Goal: Task Accomplishment & Management: Use online tool/utility

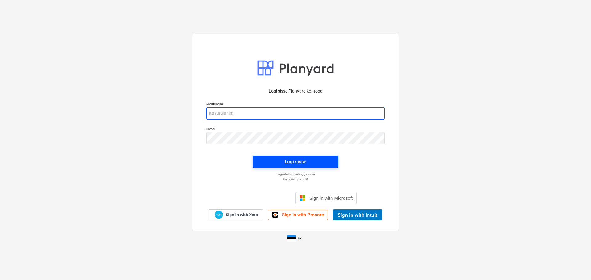
type input "[EMAIL_ADDRESS][DOMAIN_NAME]"
click at [325, 160] on span "Logi sisse" at bounding box center [295, 162] width 71 height 8
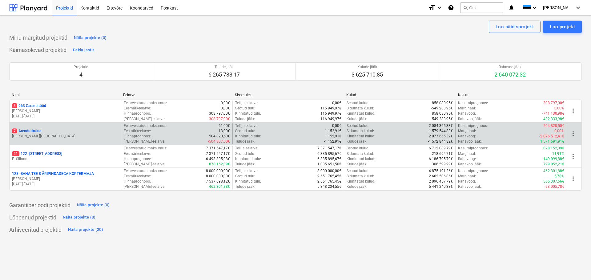
click at [36, 131] on p "7 Arenduskulud" at bounding box center [27, 131] width 30 height 5
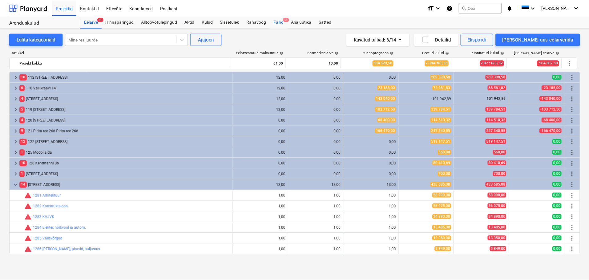
scroll to position [107, 0]
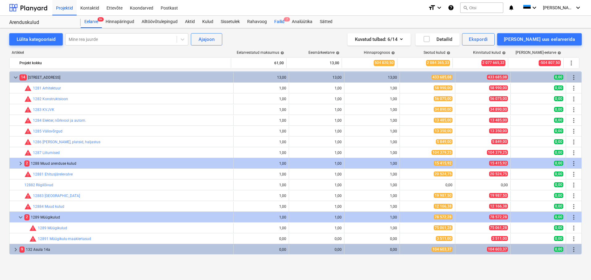
click at [278, 22] on div "Failid 7" at bounding box center [280, 22] width 18 height 12
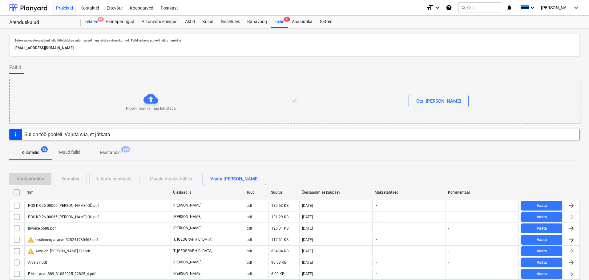
click at [90, 23] on div "Eelarve 9+" at bounding box center [91, 22] width 21 height 12
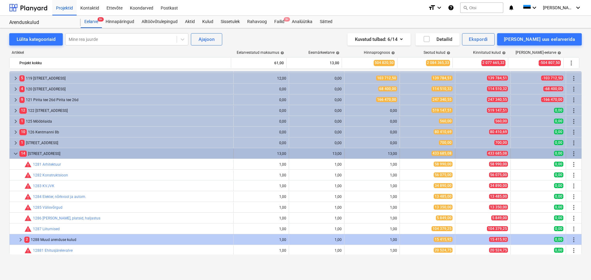
scroll to position [31, 0]
click at [16, 154] on span "keyboard_arrow_down" at bounding box center [15, 154] width 7 height 7
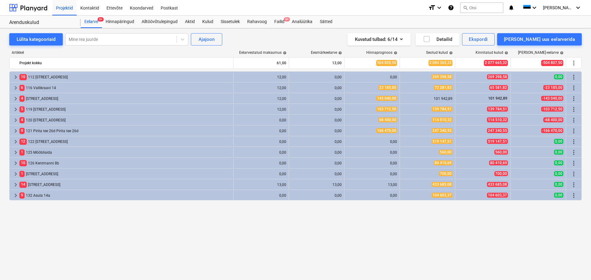
scroll to position [0, 0]
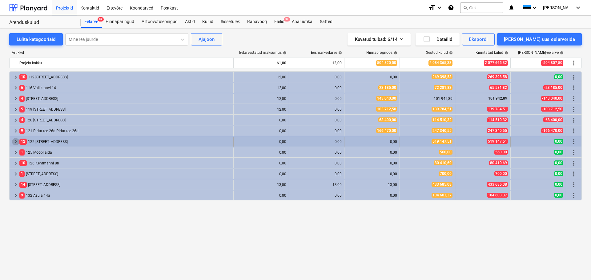
click at [16, 142] on span "keyboard_arrow_right" at bounding box center [15, 141] width 7 height 7
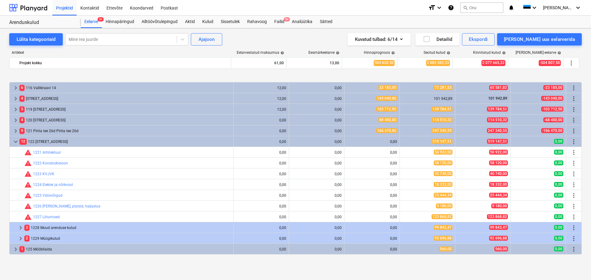
scroll to position [31, 0]
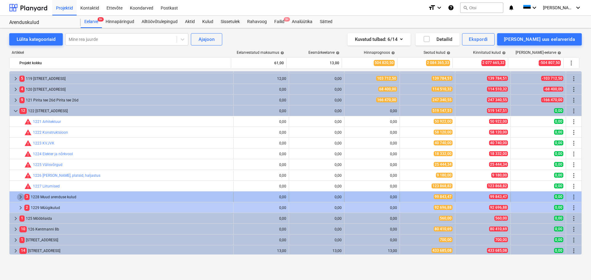
click at [20, 197] on span "keyboard_arrow_right" at bounding box center [20, 197] width 7 height 7
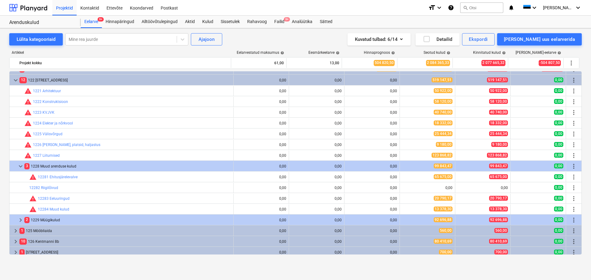
scroll to position [62, 0]
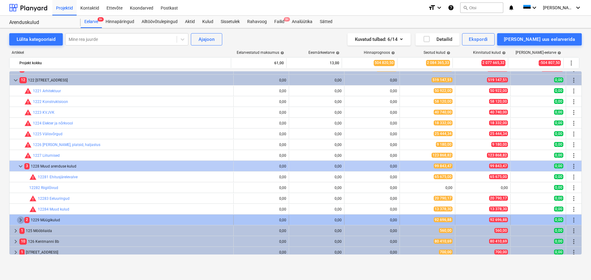
click at [19, 221] on span "keyboard_arrow_right" at bounding box center [20, 220] width 7 height 7
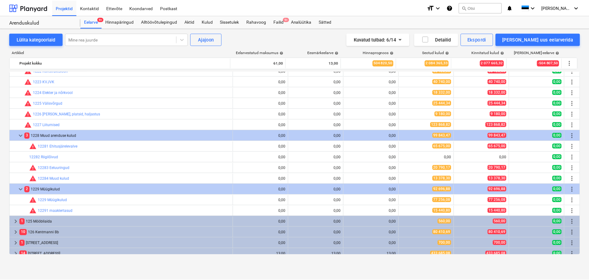
scroll to position [0, 0]
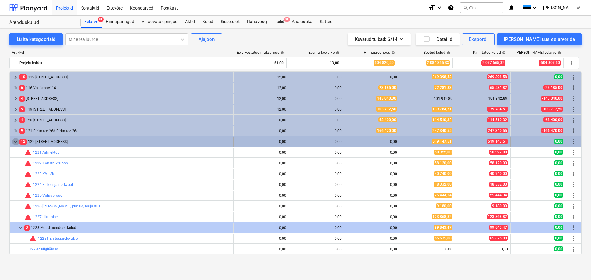
click at [15, 143] on span "keyboard_arrow_down" at bounding box center [15, 141] width 7 height 7
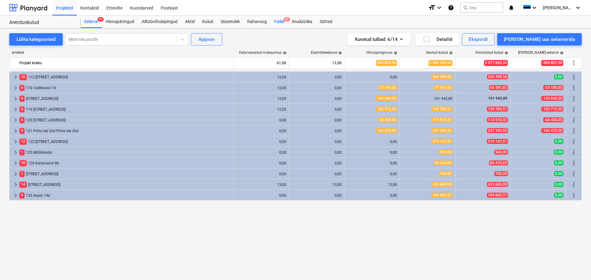
click at [279, 22] on div "Failid 9+" at bounding box center [280, 22] width 18 height 12
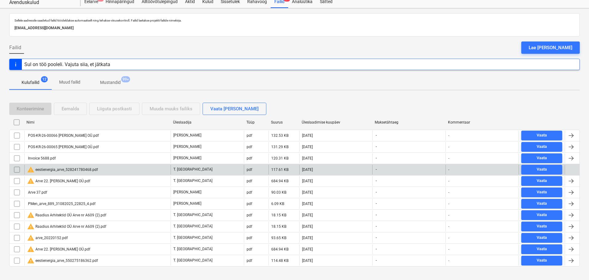
scroll to position [29, 0]
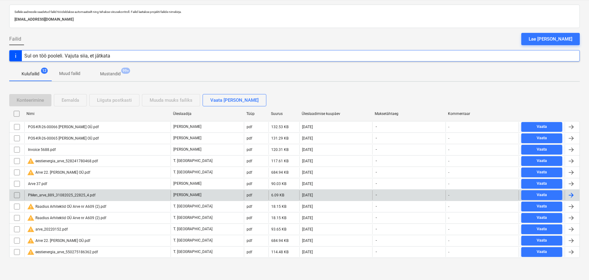
click at [92, 198] on div "PMen_arve_889_31082025_22825_4.pdf" at bounding box center [97, 196] width 146 height 10
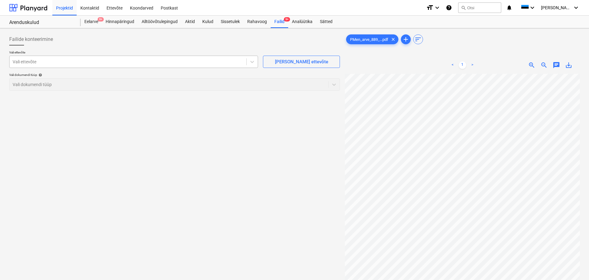
click at [105, 61] on div at bounding box center [128, 62] width 231 height 6
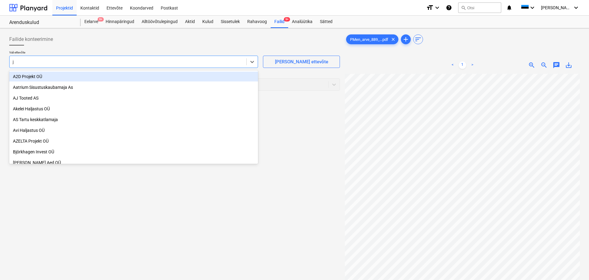
type input "jõ"
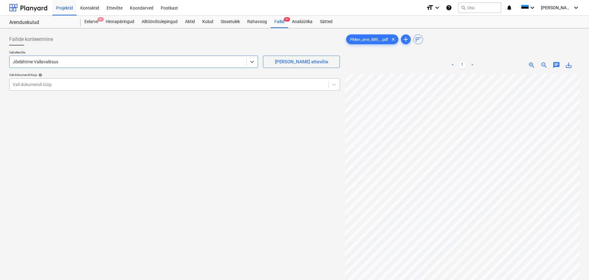
click at [87, 84] on div at bounding box center [169, 85] width 312 height 6
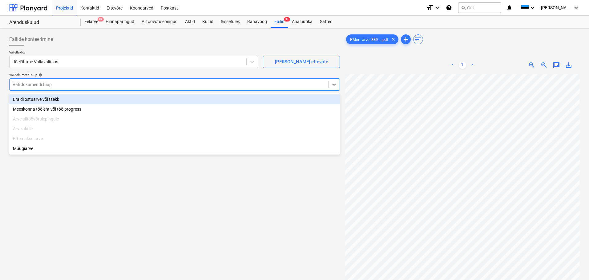
click at [60, 101] on div "Eraldi ostuarve või tšekk" at bounding box center [174, 100] width 331 height 10
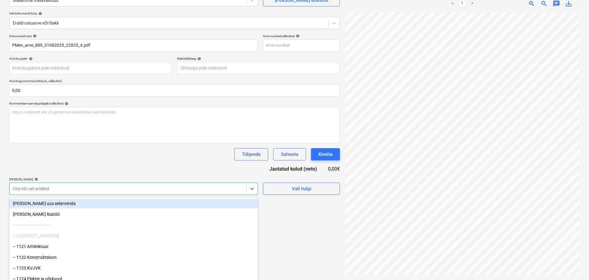
scroll to position [72, 0]
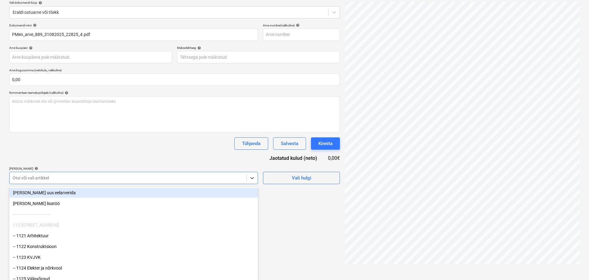
click at [145, 190] on body "Projektid Kontaktid Ettevõte Koondarved Postkast format_size keyboard_arrow_dow…" at bounding box center [294, 68] width 589 height 280
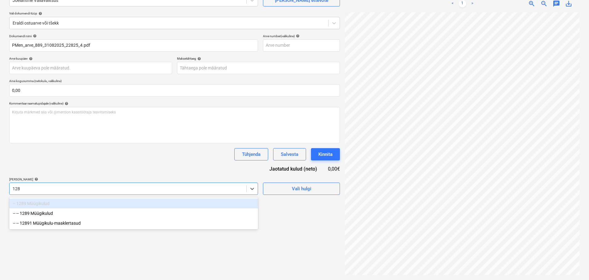
type input "1289"
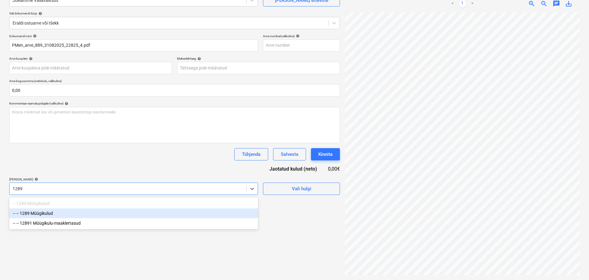
click at [72, 215] on div "-- -- 1289 Müügikulud" at bounding box center [133, 214] width 249 height 10
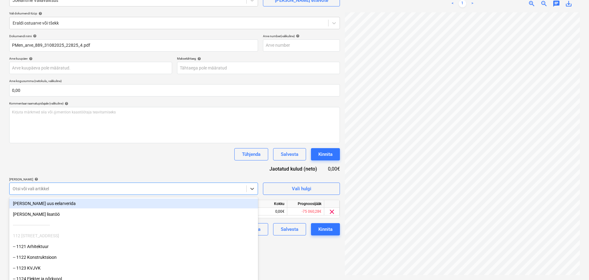
click at [102, 165] on div "Dokumendi nimi help PMen_arve_889_31082025_22825_4.pdf Arve number (valikuline)…" at bounding box center [174, 135] width 331 height 202
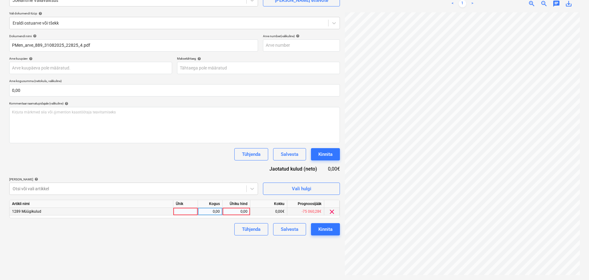
click at [187, 213] on div at bounding box center [185, 212] width 25 height 8
type input "tk"
type input "170"
drag, startPoint x: 150, startPoint y: 251, endPoint x: 248, endPoint y: 248, distance: 97.6
click at [150, 250] on div "Failide konteerimine Vali ettevõte Jõelähtme Vallavalitsus [PERSON_NAME] uus et…" at bounding box center [175, 123] width 336 height 309
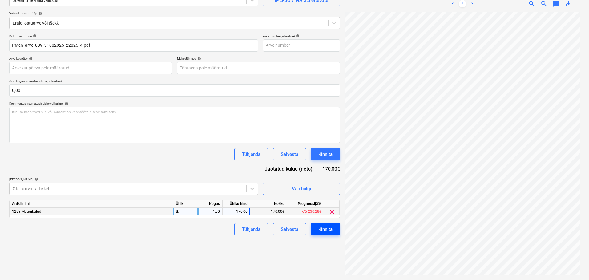
click at [320, 229] on div "Kinnita" at bounding box center [325, 230] width 14 height 8
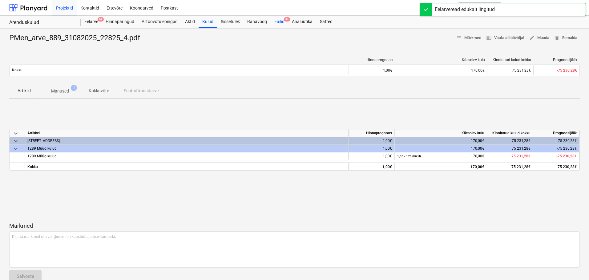
click at [276, 24] on div "Failid 9+" at bounding box center [280, 22] width 18 height 12
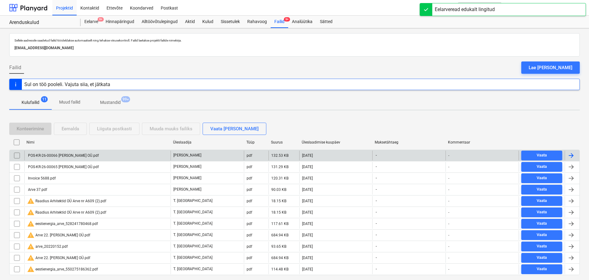
click at [89, 158] on div "POS-KR-26-00066 [PERSON_NAME] OÜ.pdf" at bounding box center [97, 156] width 146 height 10
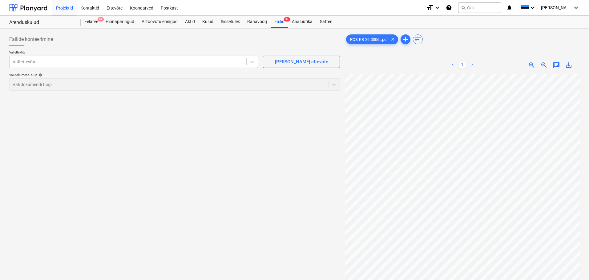
scroll to position [35, 1]
click at [123, 56] on div "Vali ettevõte" at bounding box center [133, 62] width 249 height 12
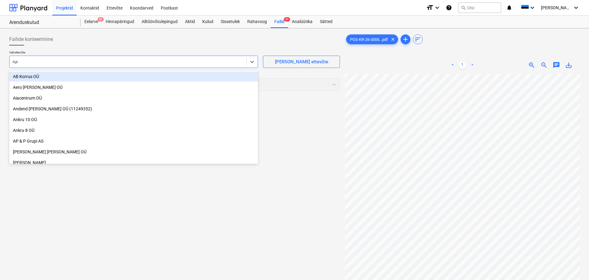
type input "runi"
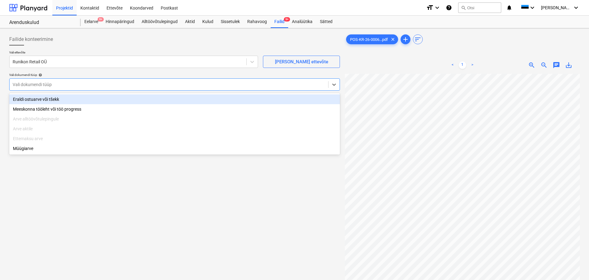
click at [31, 89] on div "Vali dokumendi tüüp" at bounding box center [174, 84] width 331 height 12
click at [41, 102] on div "Eraldi ostuarve või tšekk" at bounding box center [174, 100] width 331 height 10
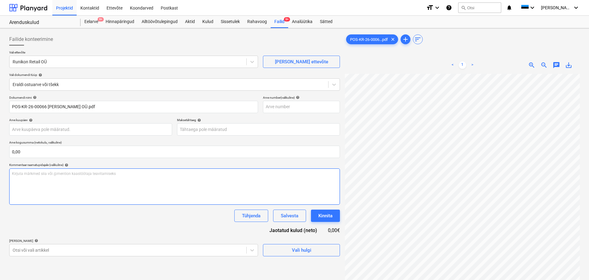
click at [84, 185] on div "Kirjuta märkmed siia või @mention kaastöötaja teavitamiseks ﻿" at bounding box center [174, 187] width 331 height 36
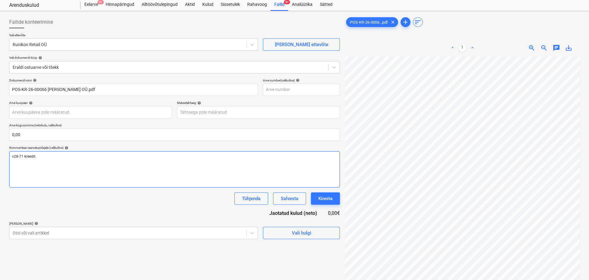
scroll to position [31, 0]
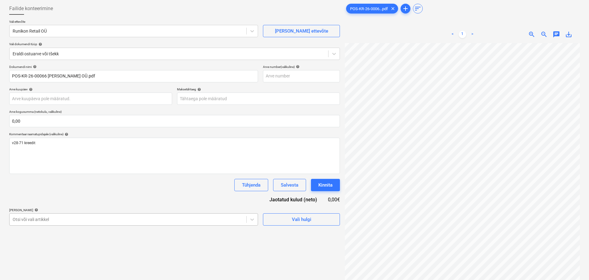
click at [129, 219] on body "Projektid Kontaktid Ettevõte Koondarved Postkast format_size keyboard_arrow_dow…" at bounding box center [294, 109] width 589 height 280
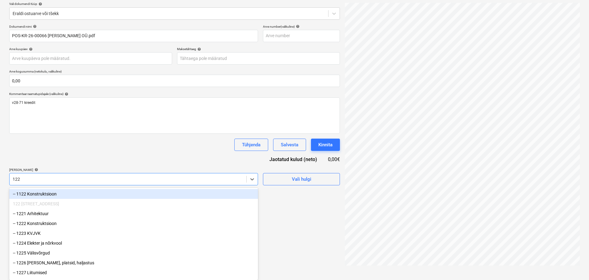
scroll to position [71, 0]
type input "1229"
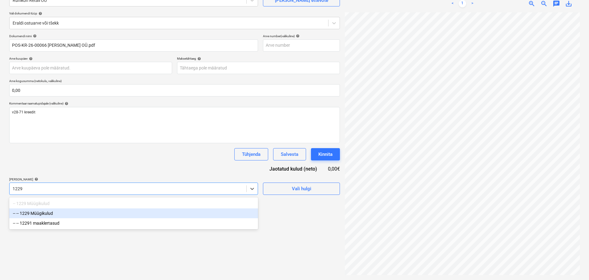
click at [119, 211] on div "-- -- 1229 Müügikulud" at bounding box center [133, 214] width 249 height 10
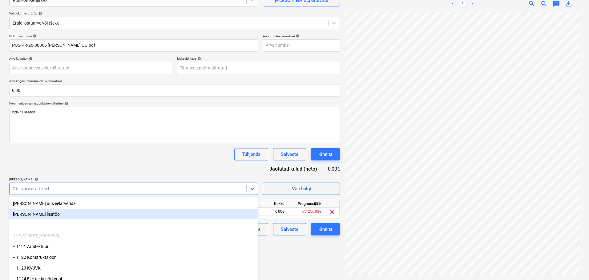
click at [292, 262] on div "Failide konteerimine Vali ettevõte Runikon Retail OÜ [PERSON_NAME] uus ettevõte…" at bounding box center [175, 123] width 336 height 309
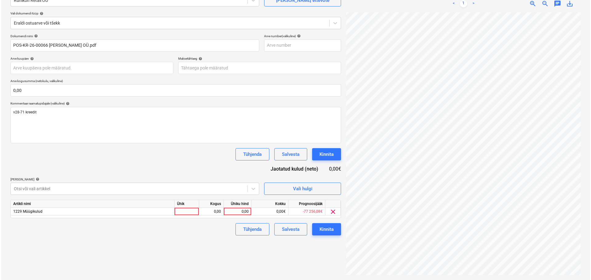
scroll to position [130, 43]
click at [185, 213] on div at bounding box center [185, 212] width 25 height 8
type input "tk"
type input "-80,65"
click at [153, 256] on div "Failide konteerimine Vali ettevõte Runikon Retail OÜ [PERSON_NAME] uus ettevõte…" at bounding box center [175, 123] width 336 height 309
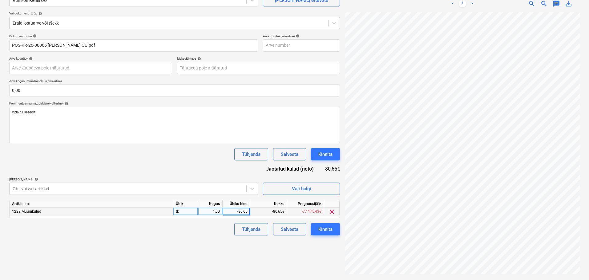
click at [320, 237] on div "Failide konteerimine Vali ettevõte Runikon Retail OÜ [PERSON_NAME] uus ettevõte…" at bounding box center [175, 123] width 336 height 309
click at [326, 230] on div "Kinnita" at bounding box center [325, 230] width 14 height 8
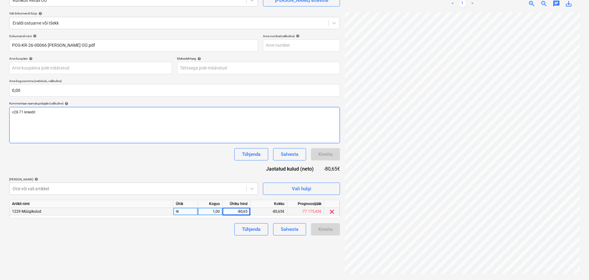
click at [206, 126] on div "v28-71 kreedit" at bounding box center [174, 125] width 331 height 36
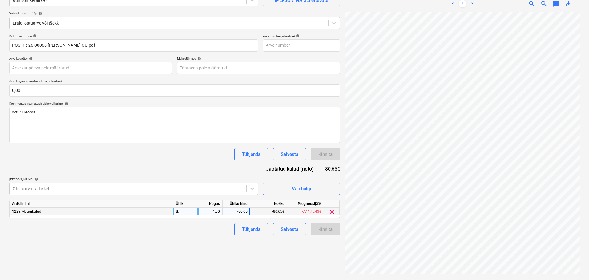
click at [256, 252] on div "Failide konteerimine Vali ettevõte Runikon Retail OÜ [PERSON_NAME] uus ettevõte…" at bounding box center [175, 123] width 336 height 309
click at [210, 213] on div "1,00" at bounding box center [209, 212] width 19 height 8
click at [248, 212] on div "-80,65" at bounding box center [237, 212] width 28 height 8
click at [240, 210] on input "-80,65" at bounding box center [236, 211] width 27 height 7
type input "80,65"
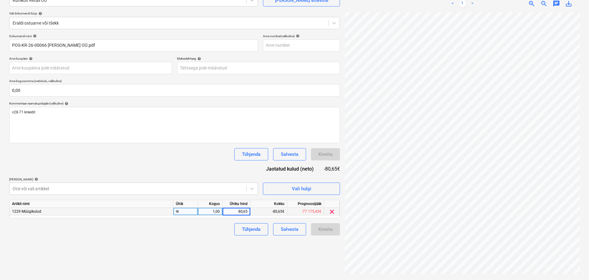
click at [212, 209] on div "1,00" at bounding box center [209, 212] width 19 height 8
type input "-1"
click at [207, 265] on div "Failide konteerimine Vali ettevõte Runikon Retail OÜ [PERSON_NAME] uus ettevõte…" at bounding box center [175, 123] width 336 height 309
click at [325, 228] on div "Kinnita" at bounding box center [325, 230] width 14 height 8
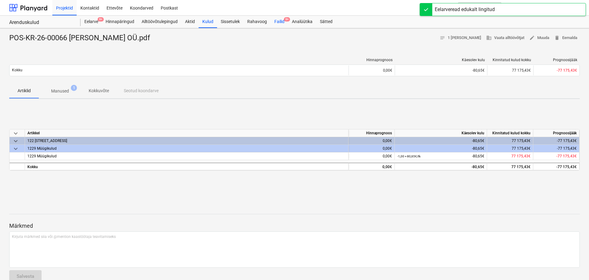
click at [278, 23] on div "Failid 9+" at bounding box center [280, 22] width 18 height 12
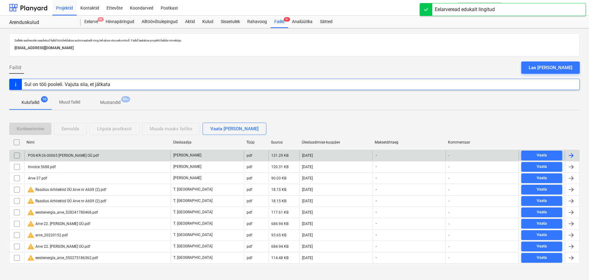
click at [77, 156] on div "POS-KR-26-00065 [PERSON_NAME] OÜ.pdf" at bounding box center [63, 156] width 72 height 4
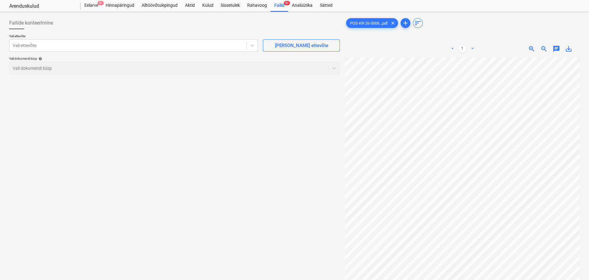
scroll to position [31, 0]
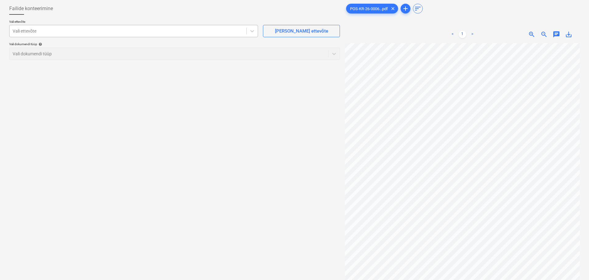
click at [94, 30] on div at bounding box center [128, 31] width 231 height 6
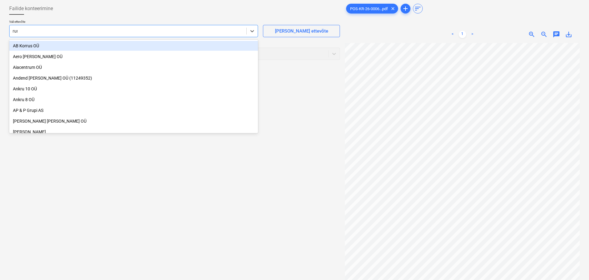
type input "runi"
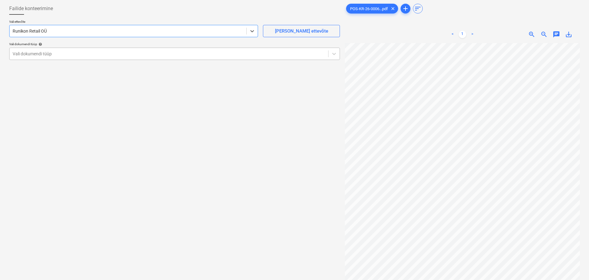
click at [75, 55] on div at bounding box center [169, 54] width 312 height 6
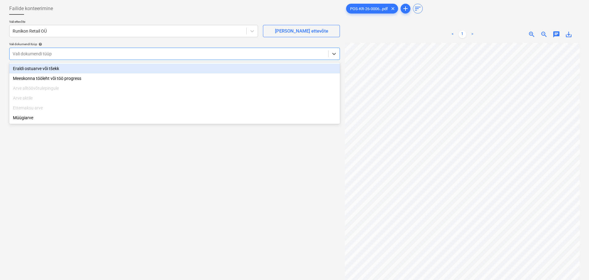
click at [73, 70] on div "Eraldi ostuarve või tšekk" at bounding box center [174, 69] width 331 height 10
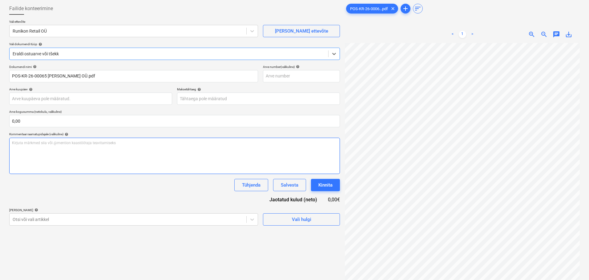
click at [70, 152] on div "Kirjuta märkmed siia või @mention kaastöötaja teavitamiseks ﻿" at bounding box center [174, 156] width 331 height 36
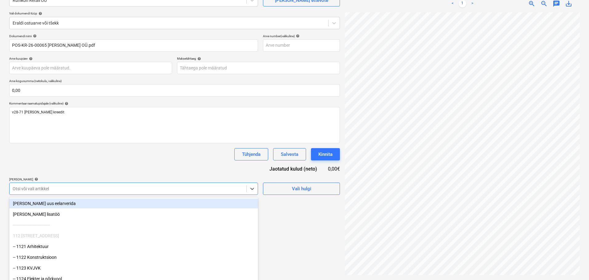
scroll to position [72, 0]
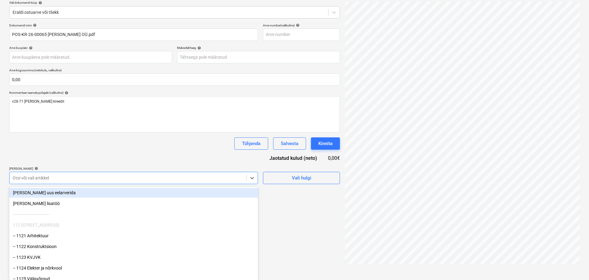
click at [84, 188] on body "Projektid Kontaktid Ettevõte Koondarved Postkast format_size keyboard_arrow_dow…" at bounding box center [294, 68] width 589 height 280
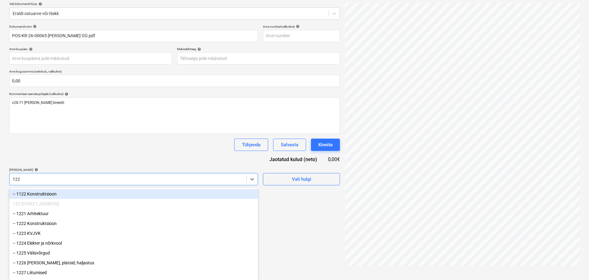
type input "1229"
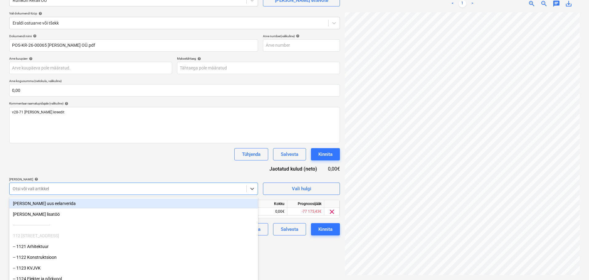
click at [53, 145] on div "Dokumendi nimi help POS-KR-26-00065 [PERSON_NAME] OÜ.pdf Arve number (valikulin…" at bounding box center [174, 135] width 331 height 202
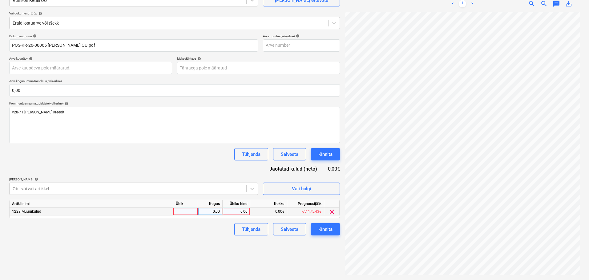
click at [179, 209] on div at bounding box center [185, 212] width 25 height 8
type input "tk"
type input "62,9"
click at [179, 244] on div "Failide konteerimine Vali ettevõte Runikon Retail OÜ [PERSON_NAME] uus ettevõte…" at bounding box center [175, 123] width 336 height 309
click at [326, 230] on div "Kinnita" at bounding box center [325, 230] width 14 height 8
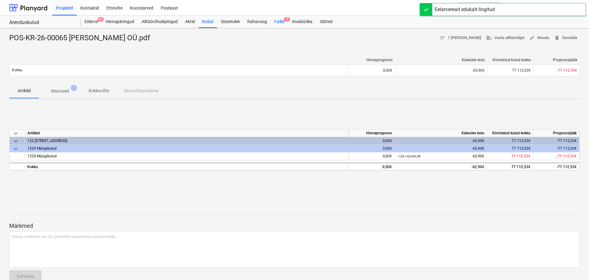
click at [279, 21] on div "Failid 9" at bounding box center [280, 22] width 18 height 12
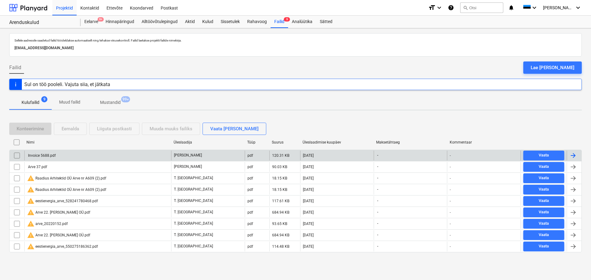
click at [79, 155] on div "Invoice 5688.pdf" at bounding box center [97, 156] width 147 height 10
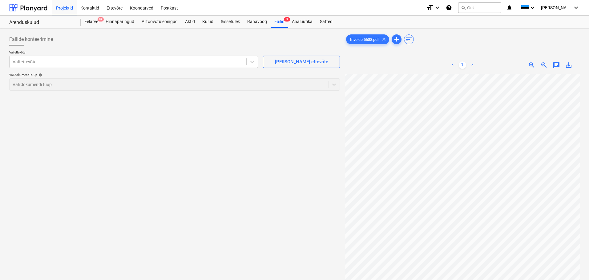
scroll to position [0, 26]
click at [83, 64] on div at bounding box center [128, 62] width 231 height 6
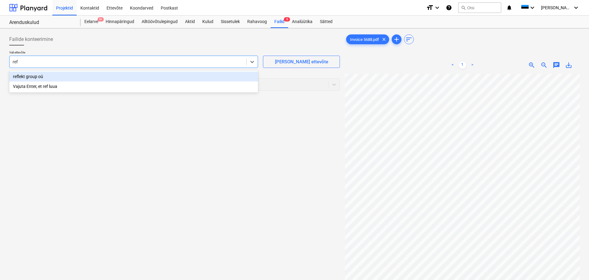
type input "refl"
click at [76, 76] on div "reflekt group oü" at bounding box center [133, 77] width 249 height 10
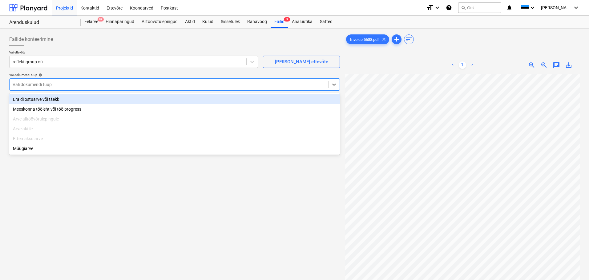
click at [103, 84] on div at bounding box center [169, 85] width 312 height 6
click at [99, 99] on div "Eraldi ostuarve või tšekk" at bounding box center [174, 100] width 331 height 10
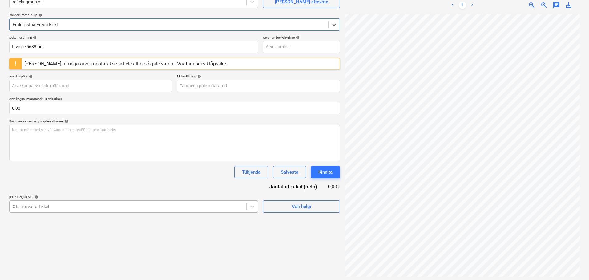
scroll to position [62, 0]
click at [178, 63] on div "[PERSON_NAME] nimega arve koostatakse sellele alltöövõtjale varem. Vaatamiseks …" at bounding box center [125, 62] width 203 height 6
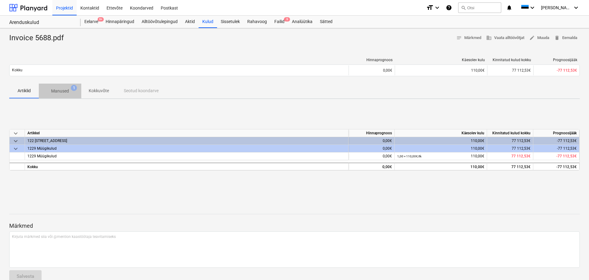
click at [62, 89] on p "Manused" at bounding box center [60, 91] width 18 height 6
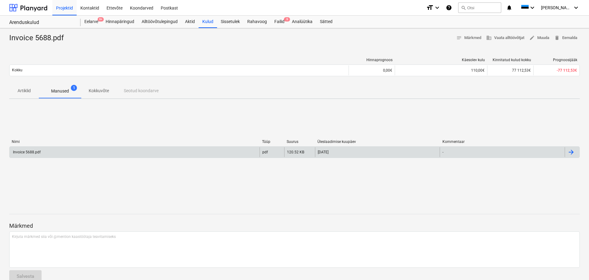
click at [26, 155] on div "Invoice 5688.pdf" at bounding box center [135, 152] width 250 height 10
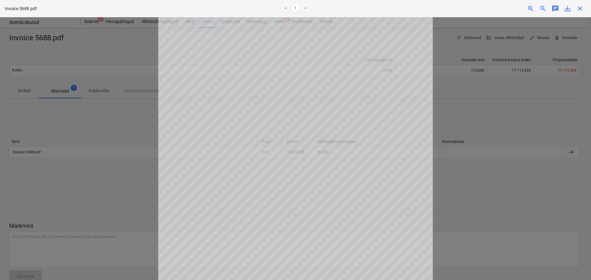
click at [482, 143] on div at bounding box center [295, 148] width 591 height 263
click at [526, 100] on div at bounding box center [295, 148] width 591 height 263
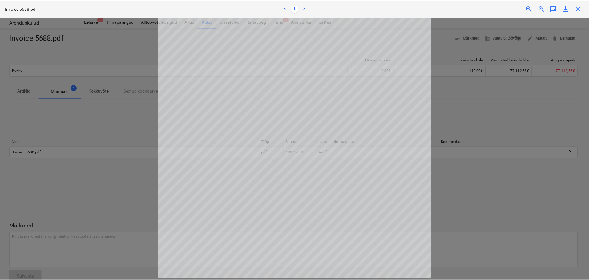
scroll to position [0, 0]
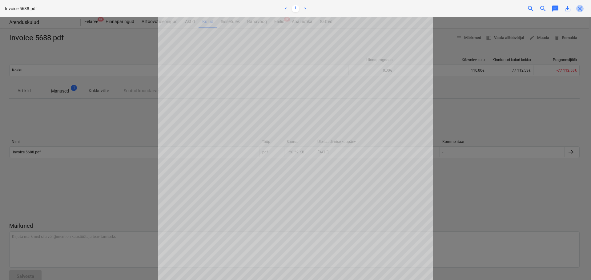
click at [580, 8] on span "close" at bounding box center [579, 8] width 7 height 7
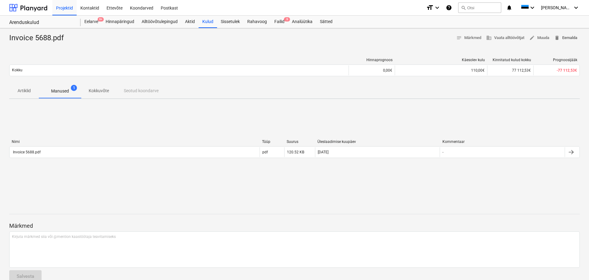
click at [561, 37] on span "delete Eemalda" at bounding box center [565, 37] width 23 height 7
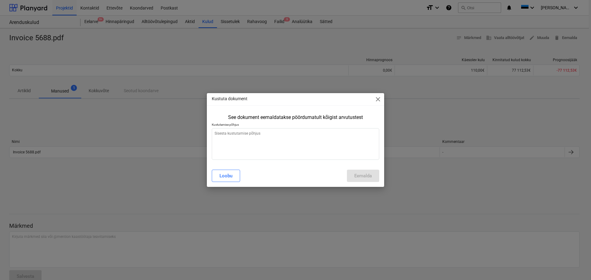
type textarea "x"
click at [302, 136] on textarea at bounding box center [295, 144] width 167 height 32
type textarea "v"
type textarea "x"
type textarea "va"
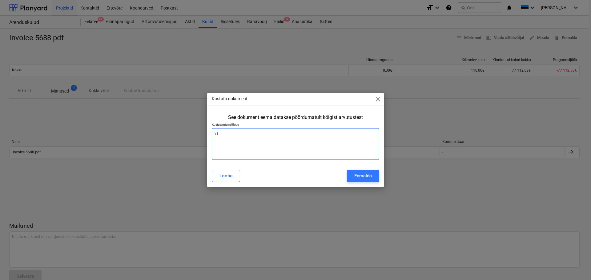
type textarea "x"
type textarea "val"
type textarea "x"
type textarea "vale"
type textarea "x"
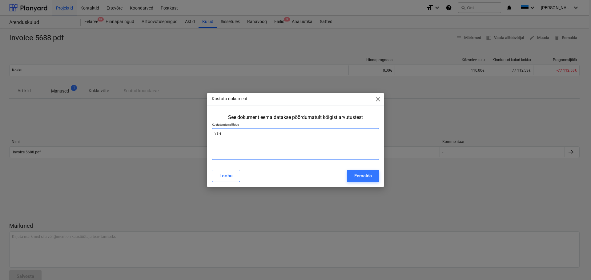
type textarea "vale"
type textarea "x"
type textarea "vale s"
type textarea "x"
type textarea "vale sa"
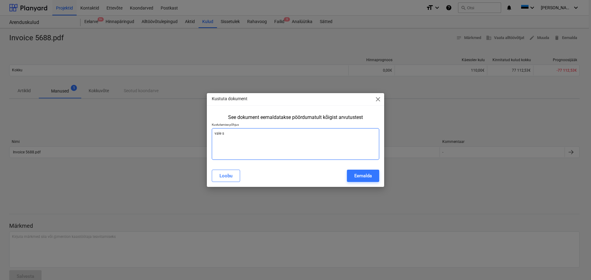
type textarea "x"
type textarea "vale saa"
type textarea "x"
type textarea "[PERSON_NAME]"
type textarea "x"
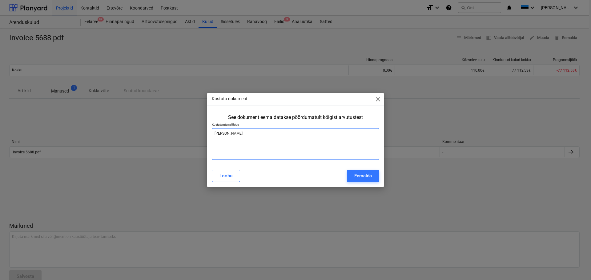
type textarea "[PERSON_NAME]"
type textarea "x"
type textarea "[PERSON_NAME],"
type textarea "x"
type textarea "[PERSON_NAME],"
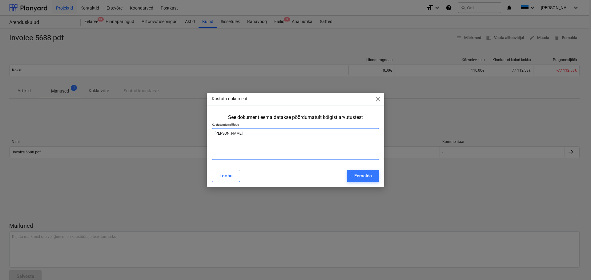
type textarea "x"
type textarea "[PERSON_NAME], l"
type textarea "x"
type textarea "[PERSON_NAME], li"
type textarea "x"
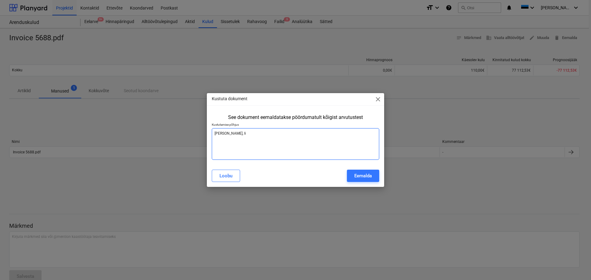
type textarea "[PERSON_NAME], lis"
type textarea "x"
type textarea "[PERSON_NAME]"
type textarea "x"
type textarea "[PERSON_NAME], lisan"
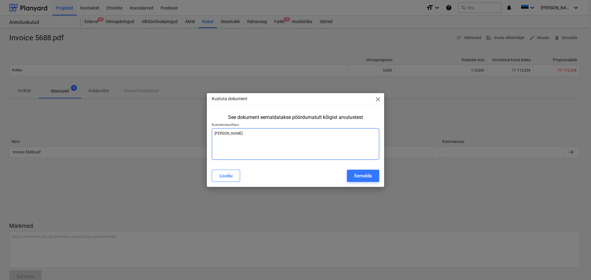
type textarea "x"
type textarea "[PERSON_NAME], lisan"
type textarea "x"
type textarea "[PERSON_NAME], lisan u"
type textarea "x"
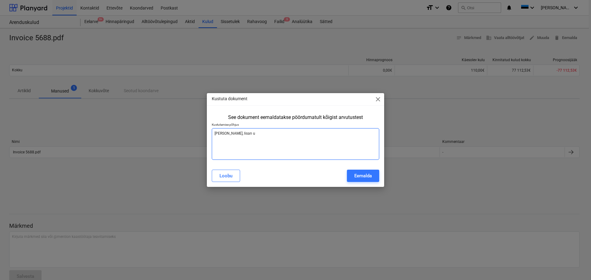
type textarea "[PERSON_NAME], lisan uu"
type textarea "x"
type textarea "[PERSON_NAME], [PERSON_NAME] uue"
type textarea "x"
type textarea "[PERSON_NAME], [PERSON_NAME] uue"
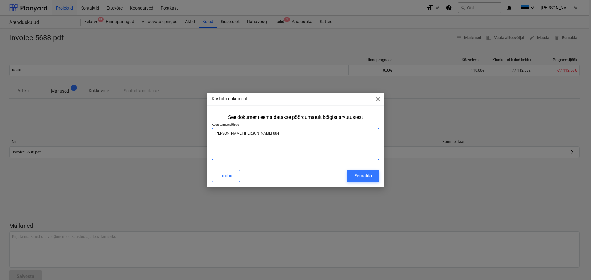
type textarea "x"
type textarea "[PERSON_NAME], [PERSON_NAME] uue a"
type textarea "x"
type textarea "[PERSON_NAME], lisan uue ar"
type textarea "x"
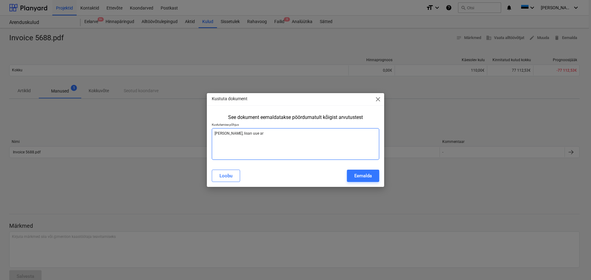
type textarea "[PERSON_NAME], lisan uue are"
type textarea "x"
type textarea "[PERSON_NAME], lisan uue ar"
type textarea "x"
type textarea "[PERSON_NAME], [PERSON_NAME] uue arv"
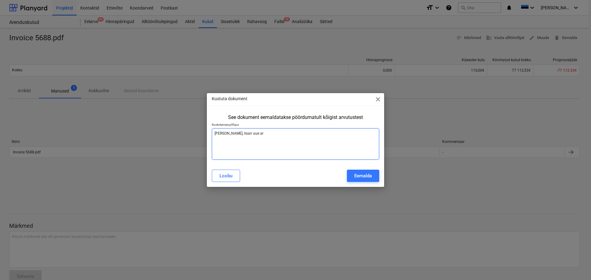
type textarea "x"
type textarea "[PERSON_NAME], [PERSON_NAME] uue arve"
type textarea "x"
type textarea "[PERSON_NAME], [PERSON_NAME] uue arve"
click at [374, 172] on button "Eemalda" at bounding box center [363, 176] width 32 height 12
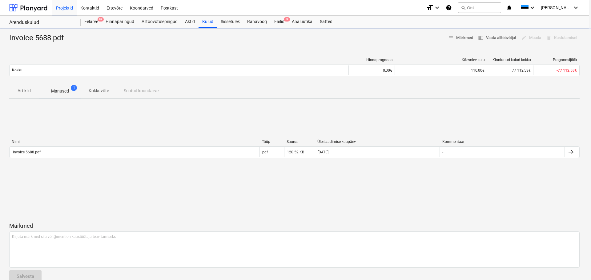
type textarea "x"
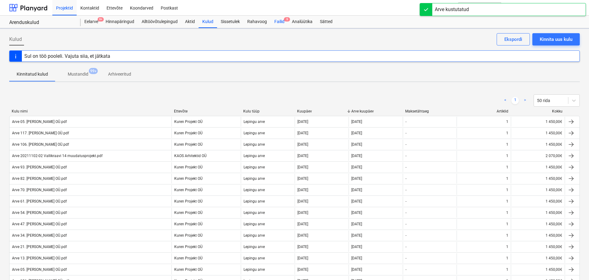
click at [281, 21] on div "Failid 9" at bounding box center [280, 22] width 18 height 12
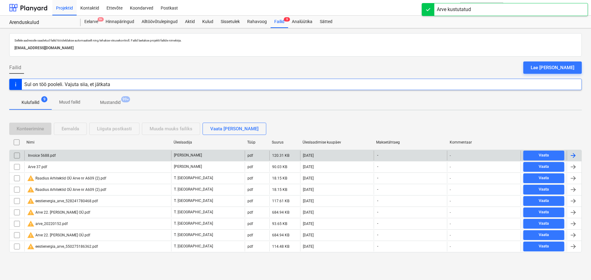
click at [58, 157] on div "Invoice 5688.pdf" at bounding box center [97, 156] width 147 height 10
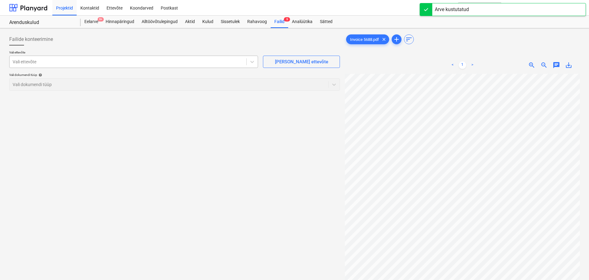
click at [123, 64] on div at bounding box center [128, 62] width 231 height 6
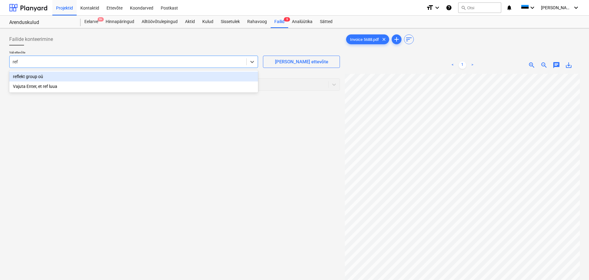
type input "refl"
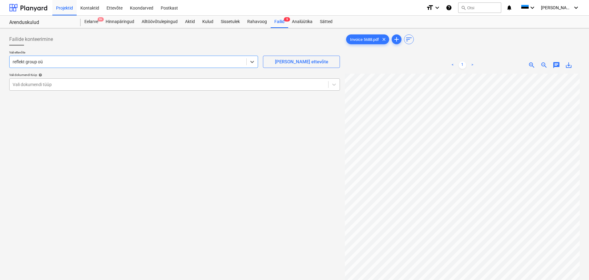
click at [113, 90] on div "Vali ettevõte option reflekt group oü , selected. Select is focused ,type to re…" at bounding box center [174, 72] width 331 height 45
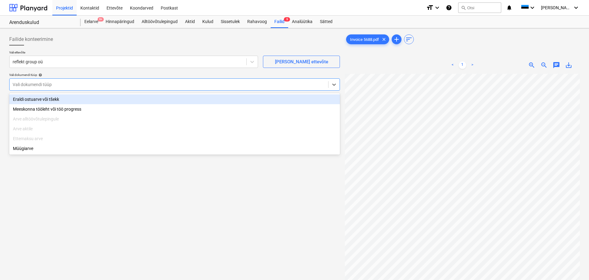
click at [109, 83] on div at bounding box center [169, 85] width 312 height 6
click at [82, 103] on div "Eraldi ostuarve või tšekk" at bounding box center [174, 100] width 331 height 10
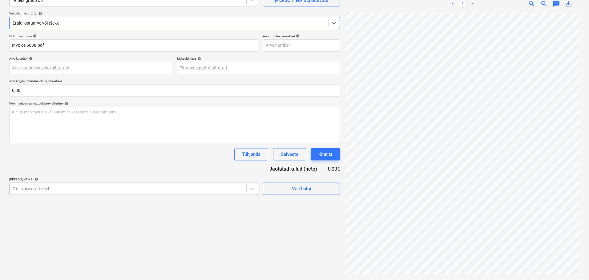
click at [179, 191] on body "Projektid Kontaktid Ettevõte Koondarved Postkast format_size keyboard_arrow_dow…" at bounding box center [294, 78] width 589 height 280
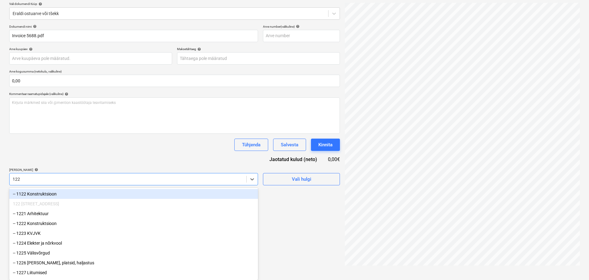
type input "1229"
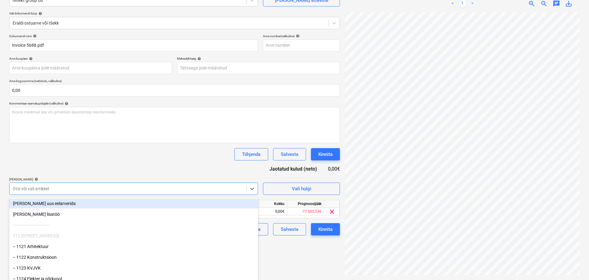
click at [162, 162] on div "Dokumendi nimi help Invoice 5688.pdf Arve number (valikuline) help Arve kuupäev…" at bounding box center [174, 135] width 331 height 202
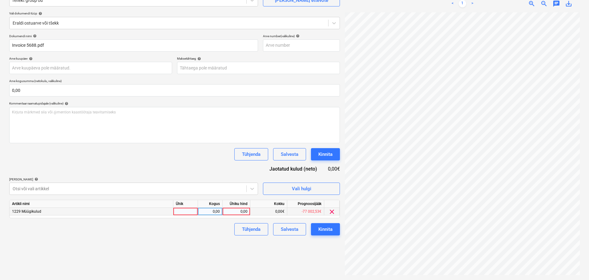
click at [185, 211] on div at bounding box center [185, 212] width 25 height 8
type input "tk"
click at [245, 213] on div "0,00" at bounding box center [236, 212] width 22 height 8
type input "110"
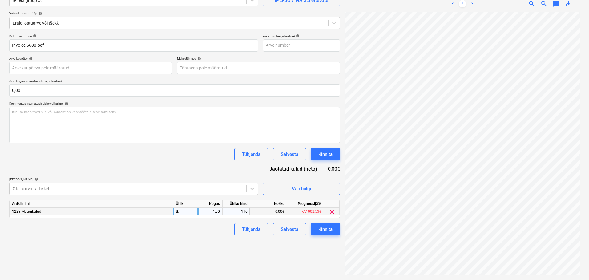
click at [186, 251] on div "Failide konteerimine Vali ettevõte reflekt group oü [PERSON_NAME] uus ettevõte …" at bounding box center [175, 123] width 336 height 309
click at [326, 229] on div "Kinnita" at bounding box center [325, 230] width 14 height 8
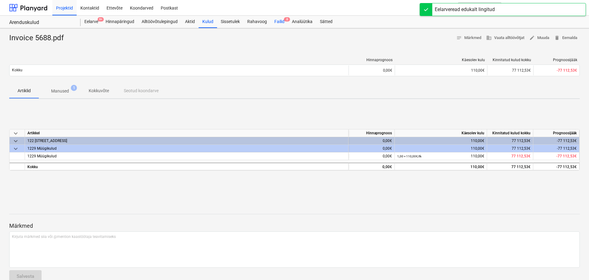
click at [281, 22] on div "Failid 8" at bounding box center [280, 22] width 18 height 12
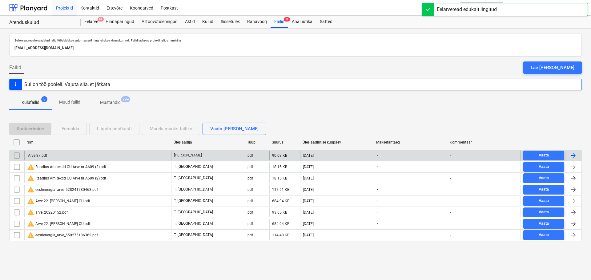
click at [27, 158] on div "Arve 37.pdf" at bounding box center [97, 156] width 147 height 10
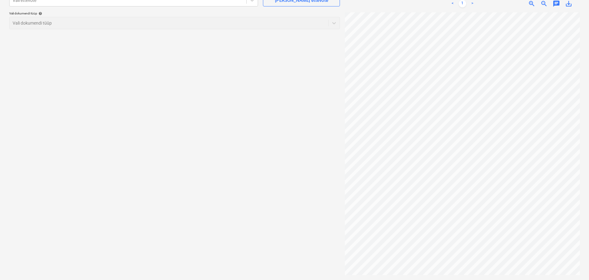
click at [589, 196] on html "Projektid Kontaktid Ettevõte Koondarved Postkast format_size keyboard_arrow_dow…" at bounding box center [294, 78] width 589 height 280
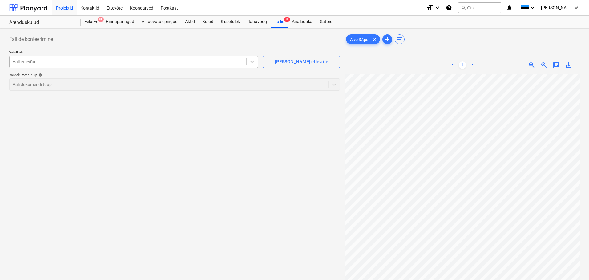
click at [119, 64] on div at bounding box center [128, 62] width 231 height 6
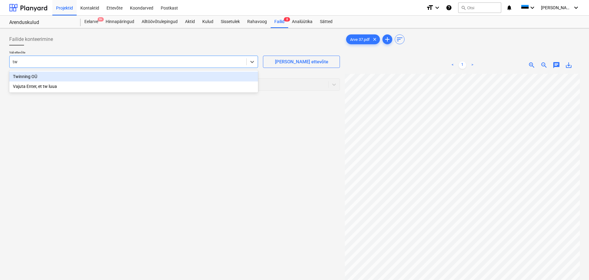
type input "twi"
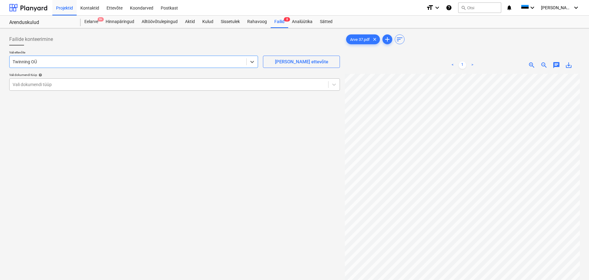
click at [80, 89] on div "Vali dokumendi tüüp" at bounding box center [169, 84] width 319 height 9
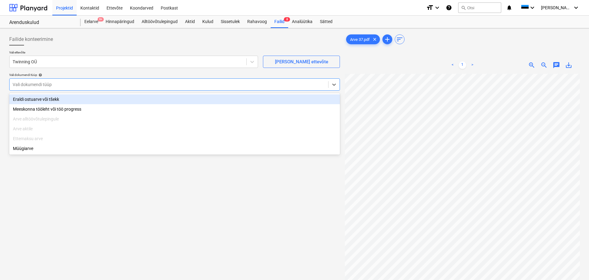
click at [75, 101] on div "Eraldi ostuarve või tšekk" at bounding box center [174, 100] width 331 height 10
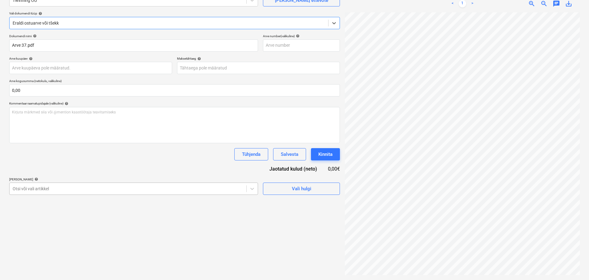
scroll to position [72, 0]
click at [173, 190] on body "Projektid Kontaktid Ettevõte Koondarved Postkast format_size keyboard_arrow_dow…" at bounding box center [294, 78] width 589 height 280
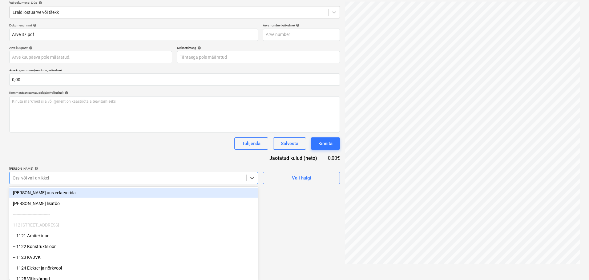
click at [105, 193] on div "[PERSON_NAME] uus eelarverida" at bounding box center [133, 193] width 249 height 10
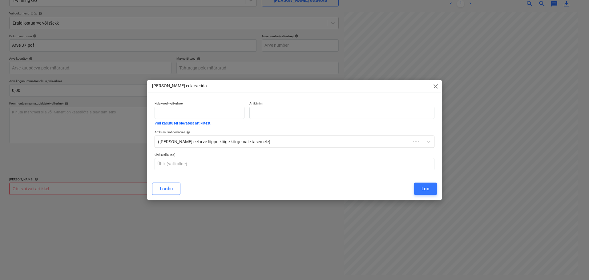
scroll to position [62, 0]
click at [437, 86] on span "close" at bounding box center [436, 86] width 7 height 7
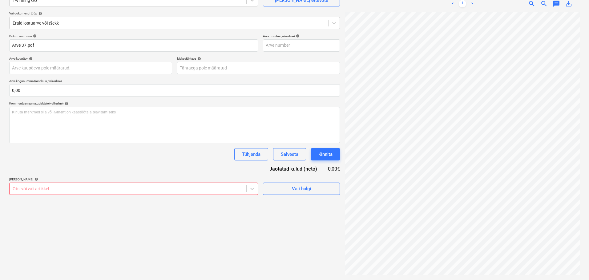
click at [127, 191] on div at bounding box center [128, 189] width 231 height 6
click at [127, 188] on div at bounding box center [128, 189] width 231 height 6
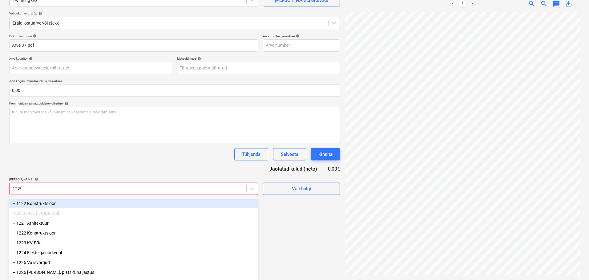
type input "12291"
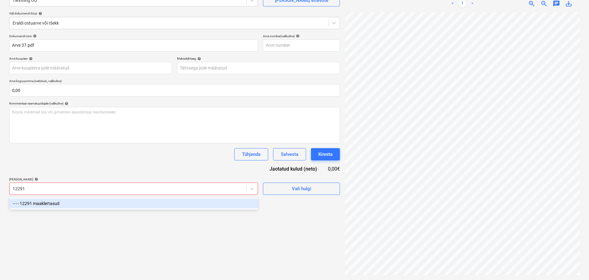
click at [44, 207] on div "-- -- 12291 maaklertasud" at bounding box center [133, 204] width 249 height 10
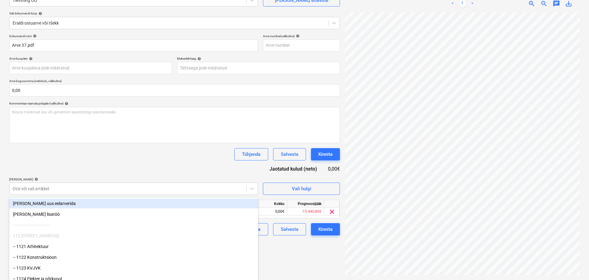
click at [89, 165] on div "Dokumendi nimi help Arve 37.pdf Arve number (valikuline) help Arve kuupäev help…" at bounding box center [174, 135] width 331 height 202
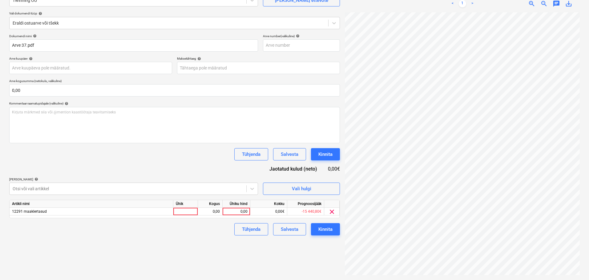
click at [191, 216] on div "Artikli nimi Ühik Kogus Ühiku hind Kokku Prognoosijääk 12291 maaklertasud 0,00 …" at bounding box center [174, 209] width 331 height 18
click at [188, 211] on div at bounding box center [185, 212] width 25 height 8
type input "tk"
click at [242, 210] on div "0,00" at bounding box center [236, 212] width 22 height 8
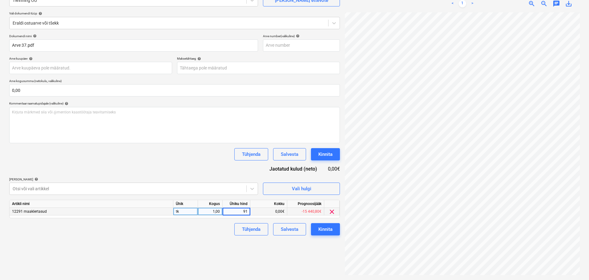
type input "919"
click at [176, 264] on div "Failide konteerimine Vali ettevõte Twinning OÜ [PERSON_NAME] uus ettevõte Vali …" at bounding box center [175, 123] width 336 height 309
click at [328, 232] on div "Kinnita" at bounding box center [325, 230] width 14 height 8
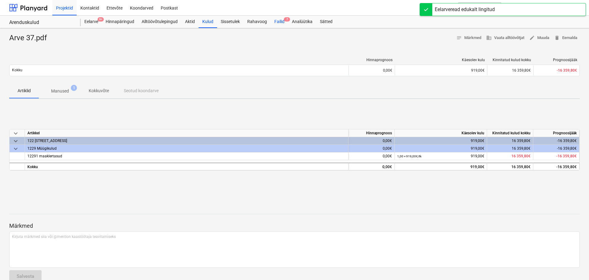
click at [285, 23] on div "Failid 7" at bounding box center [280, 22] width 18 height 12
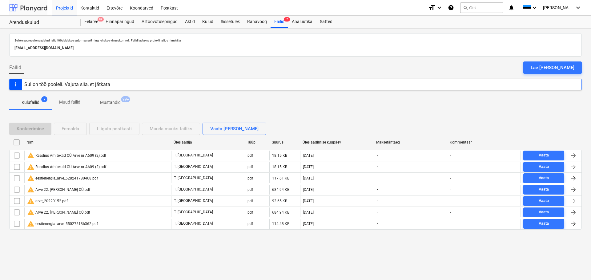
click at [24, 8] on div at bounding box center [28, 7] width 38 height 15
